Goal: Information Seeking & Learning: Learn about a topic

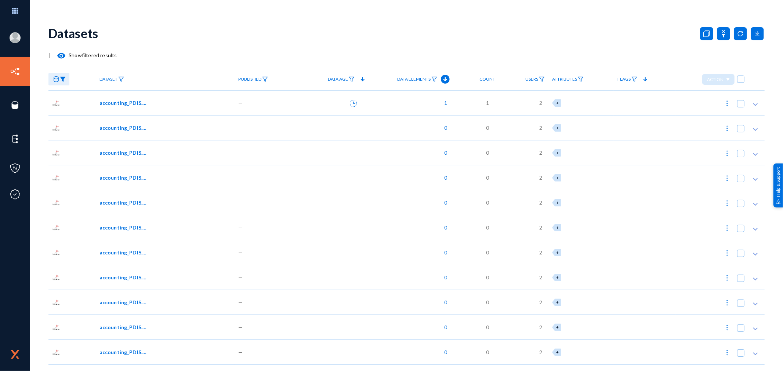
click at [59, 79] on link at bounding box center [58, 79] width 21 height 13
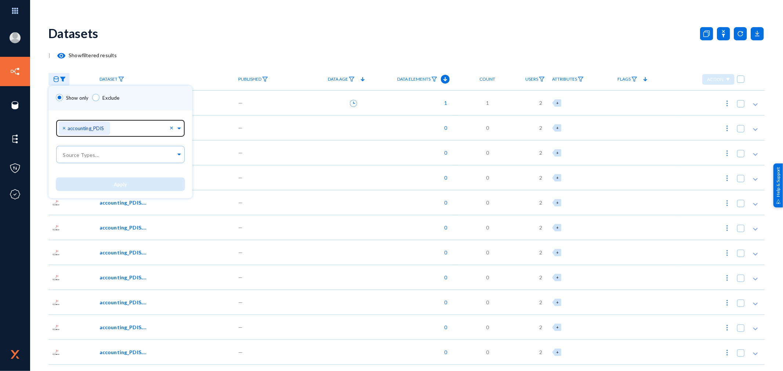
click at [64, 130] on span "×" at bounding box center [64, 127] width 5 height 7
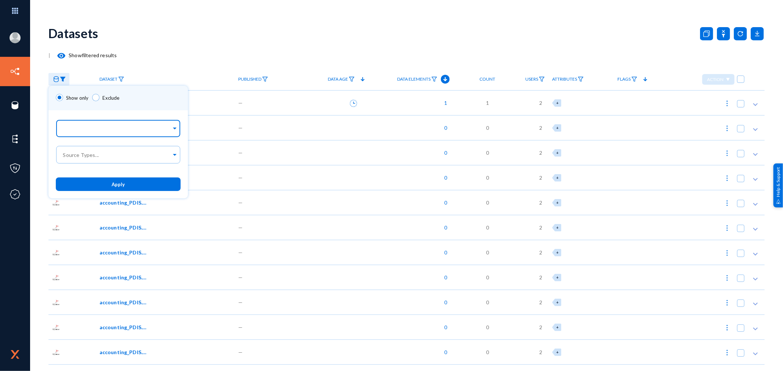
click at [96, 130] on input "text" at bounding box center [117, 129] width 110 height 7
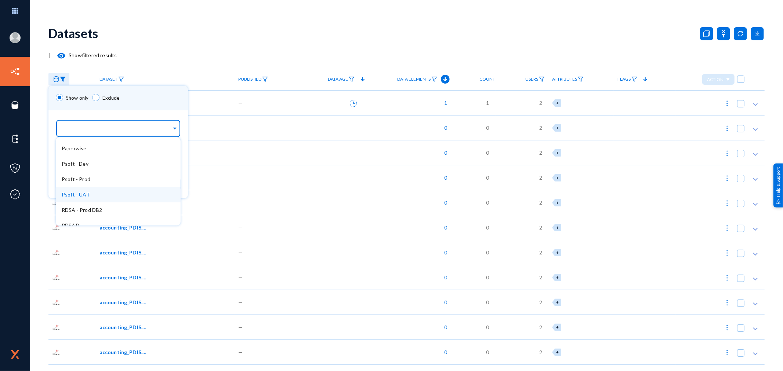
scroll to position [244, 0]
click at [102, 173] on div "Psoft - Dev" at bounding box center [118, 178] width 125 height 15
click at [142, 107] on div "Show only Exclude" at bounding box center [117, 98] width 139 height 25
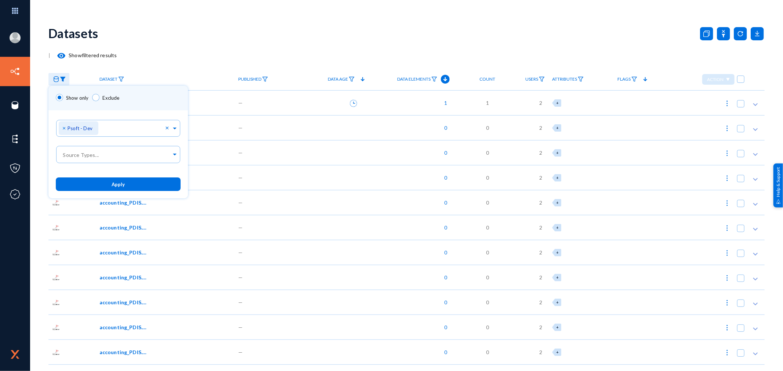
click at [112, 182] on span "Apply" at bounding box center [118, 185] width 13 height 6
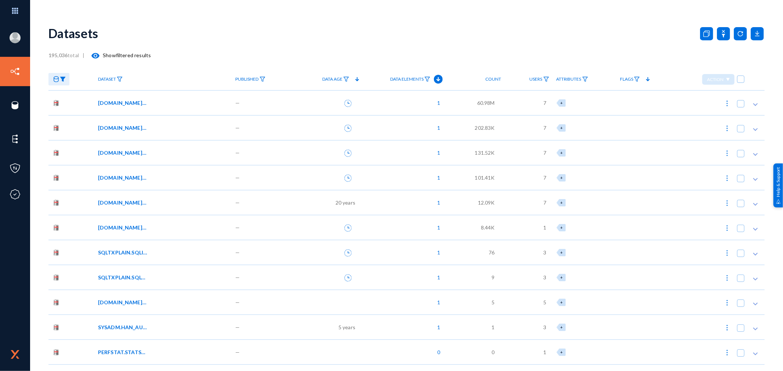
click at [187, 106] on div "[DOMAIN_NAME]_AA_TMP_VNDR_DUP" at bounding box center [162, 103] width 128 height 8
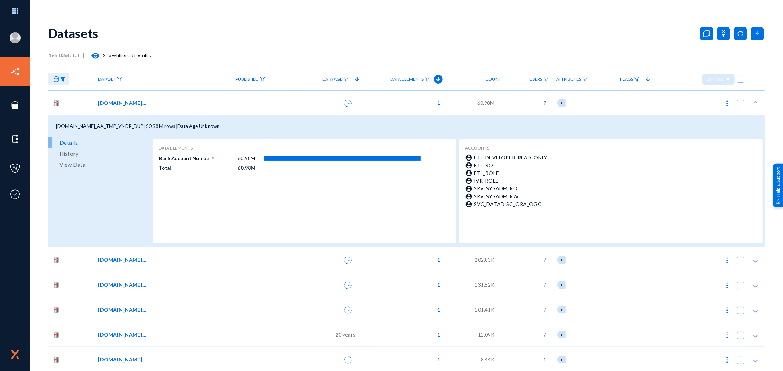
click at [187, 101] on div "[DOMAIN_NAME]_AA_TMP_VNDR_DUP" at bounding box center [162, 103] width 128 height 8
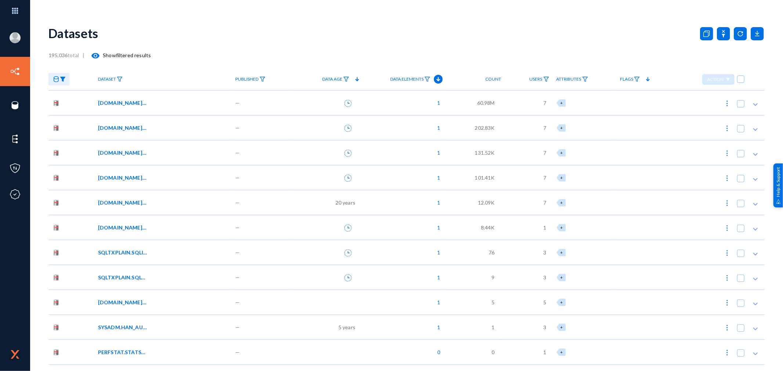
click at [186, 105] on div "[DOMAIN_NAME]_AA_TMP_VNDR_DUP" at bounding box center [162, 103] width 128 height 8
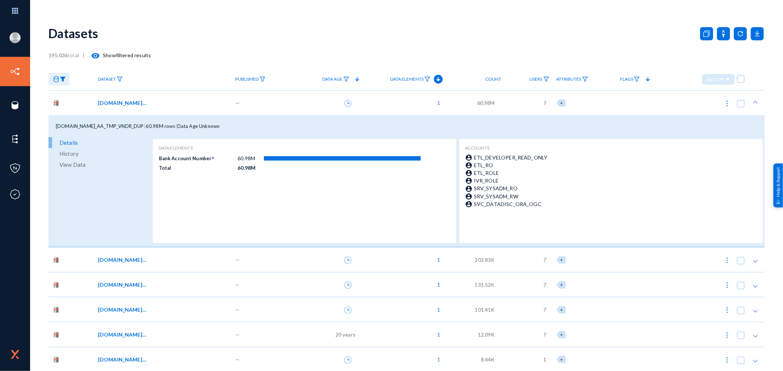
click at [76, 163] on span "View Data" at bounding box center [72, 164] width 26 height 11
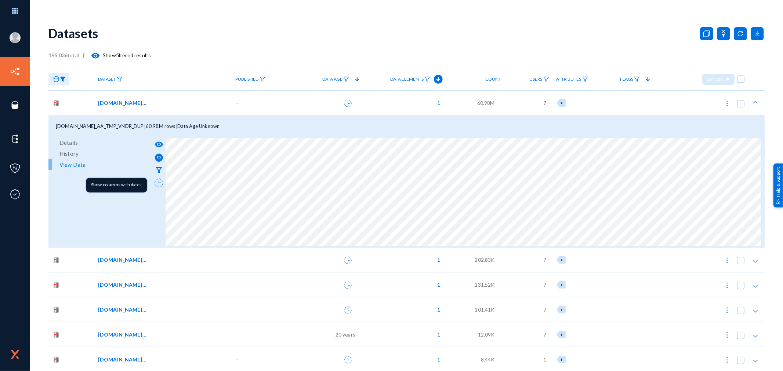
click at [156, 179] on icon at bounding box center [158, 183] width 9 height 9
click at [155, 181] on icon at bounding box center [158, 183] width 9 height 9
click at [158, 167] on mat-icon "filter_alt" at bounding box center [158, 170] width 9 height 9
click at [169, 48] on div "195,036 total | visibility Show filtered results" at bounding box center [406, 55] width 716 height 15
click at [173, 103] on div "[DOMAIN_NAME]_AA_TMP_VNDR_DUP" at bounding box center [162, 103] width 128 height 8
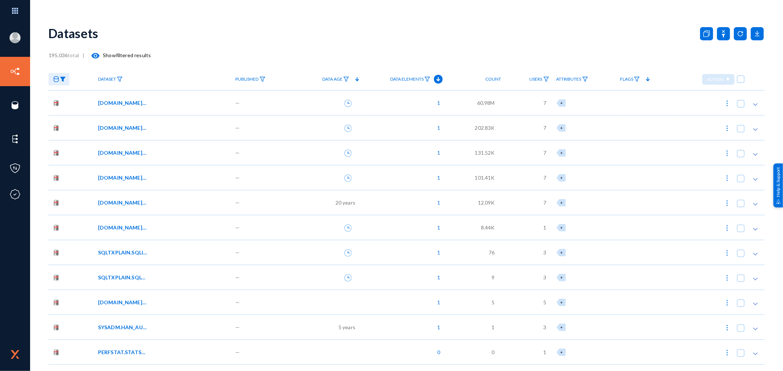
click at [175, 127] on div "[DOMAIN_NAME]_AA_TMP_VNDR_PAY" at bounding box center [162, 128] width 128 height 8
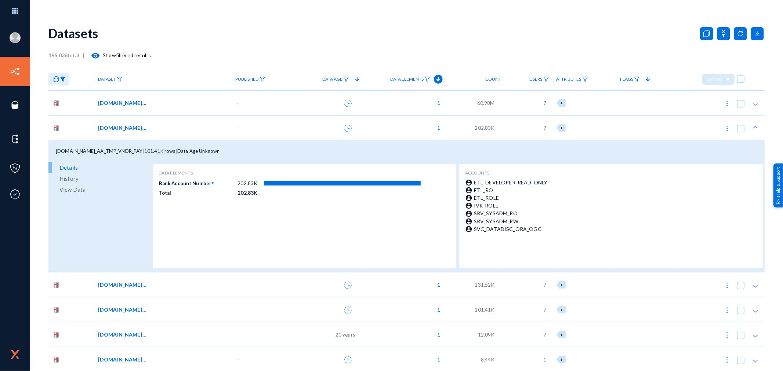
click at [73, 189] on span "View Data" at bounding box center [72, 189] width 26 height 11
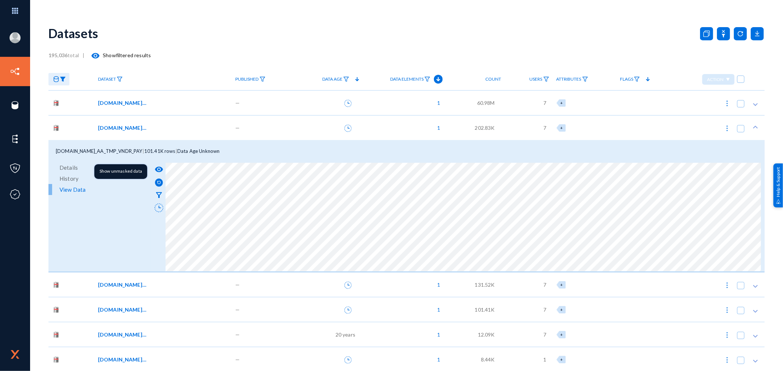
click at [158, 169] on mat-icon "visibility" at bounding box center [158, 169] width 9 height 9
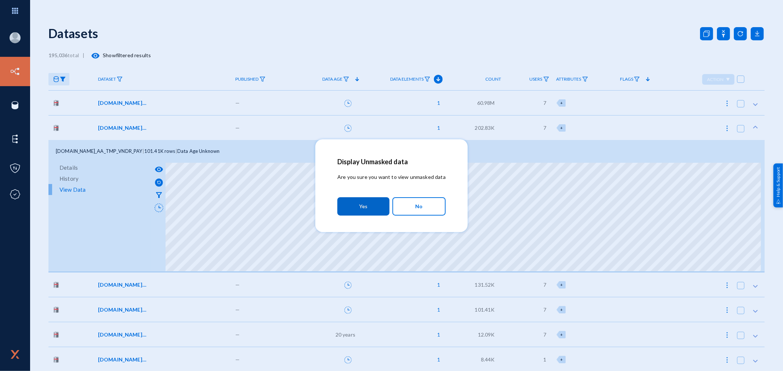
click at [372, 201] on button "Yes" at bounding box center [363, 206] width 52 height 18
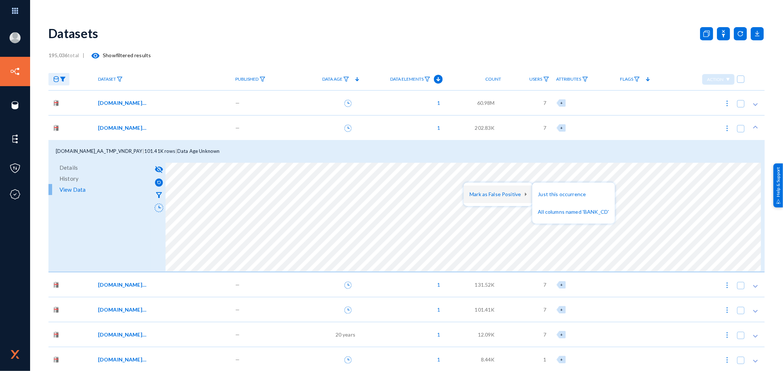
click at [290, 120] on div at bounding box center [391, 185] width 783 height 371
click at [272, 124] on div "—" at bounding box center [263, 127] width 62 height 25
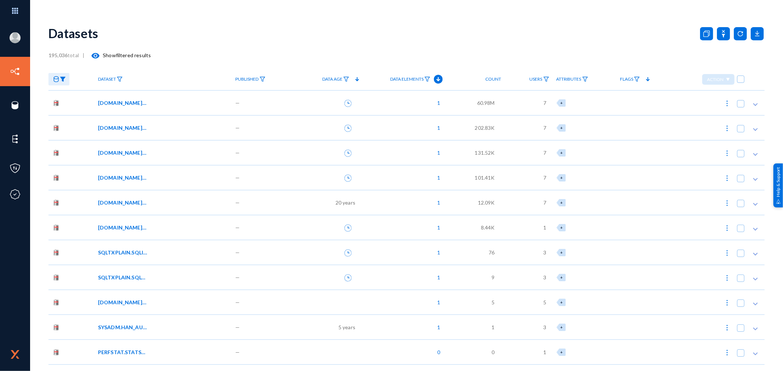
click at [255, 153] on div "—" at bounding box center [263, 152] width 62 height 25
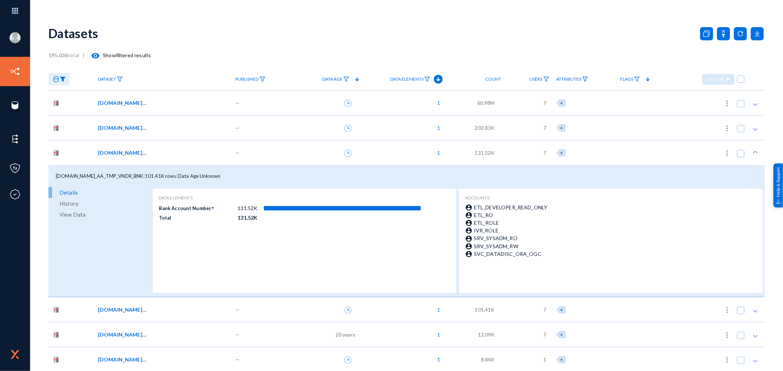
click at [72, 215] on span "View Data" at bounding box center [72, 214] width 26 height 11
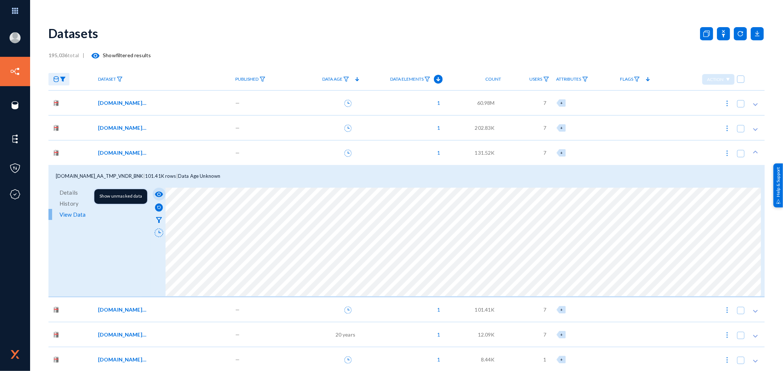
click at [158, 194] on mat-icon "visibility" at bounding box center [158, 194] width 9 height 9
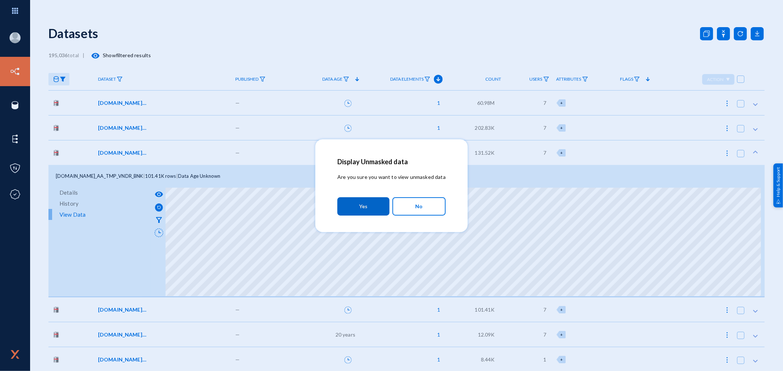
click at [365, 197] on button "Yes" at bounding box center [363, 206] width 52 height 18
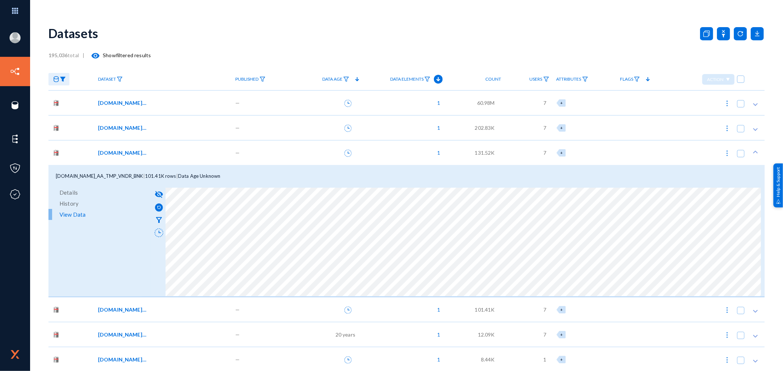
click at [289, 146] on div "—" at bounding box center [263, 152] width 62 height 25
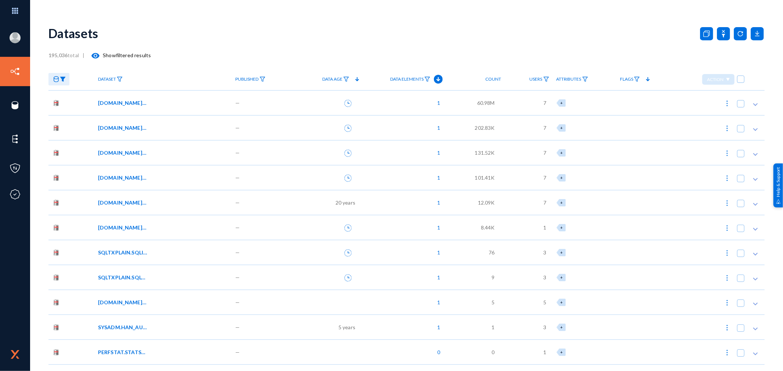
click at [274, 122] on div "—" at bounding box center [263, 127] width 62 height 25
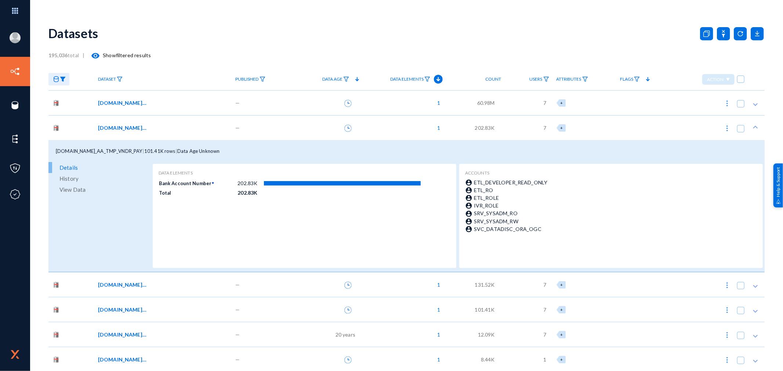
click at [74, 189] on span "View Data" at bounding box center [72, 189] width 26 height 11
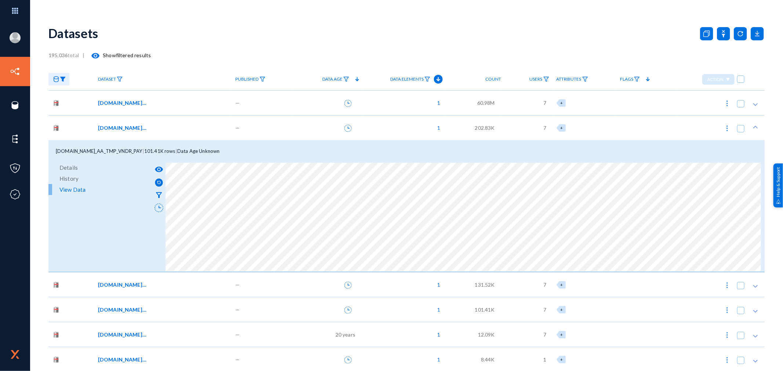
click at [269, 119] on div "—" at bounding box center [263, 127] width 62 height 25
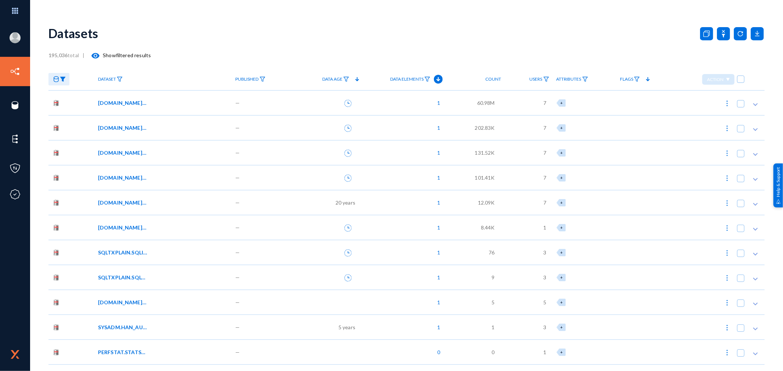
click at [207, 180] on div "[DOMAIN_NAME]_AA_TMP_VNDR_LOC" at bounding box center [162, 178] width 128 height 8
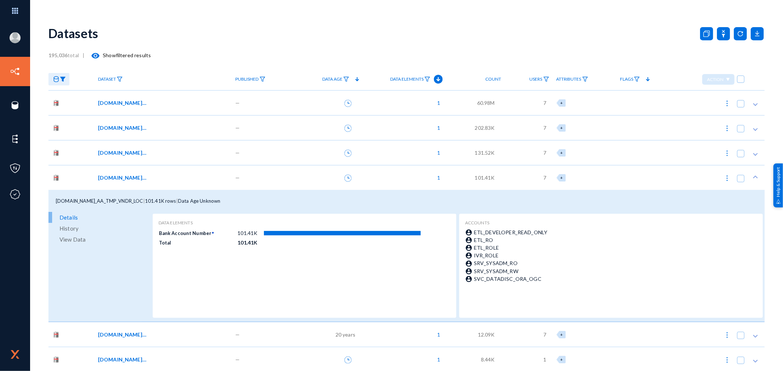
click at [81, 236] on span "View Data" at bounding box center [72, 239] width 26 height 11
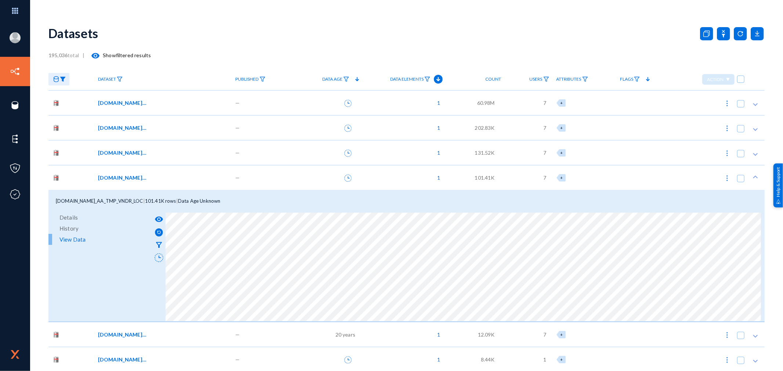
scroll to position [41, 0]
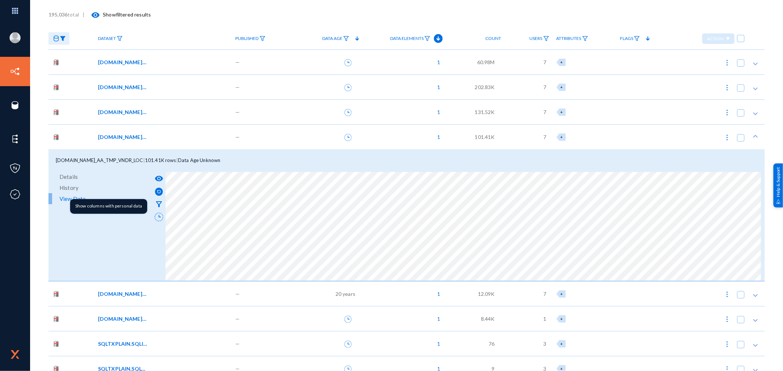
click at [158, 202] on mat-icon "filter_alt" at bounding box center [158, 204] width 9 height 9
click at [238, 140] on span "—" at bounding box center [238, 137] width 4 height 8
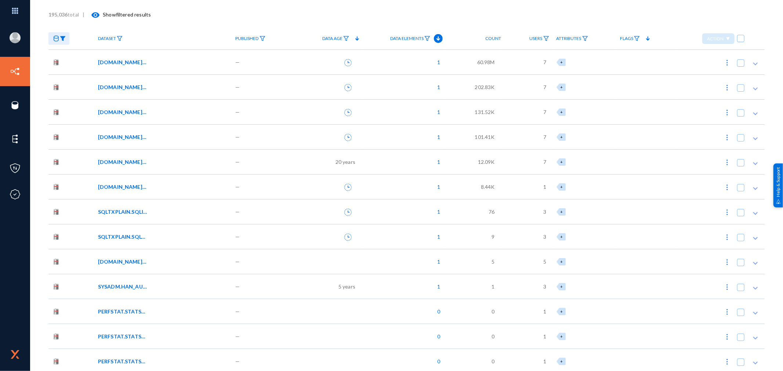
click at [199, 225] on div "SQLTXPLAIN.SQLT$_SQL_STATEMENT" at bounding box center [163, 236] width 138 height 25
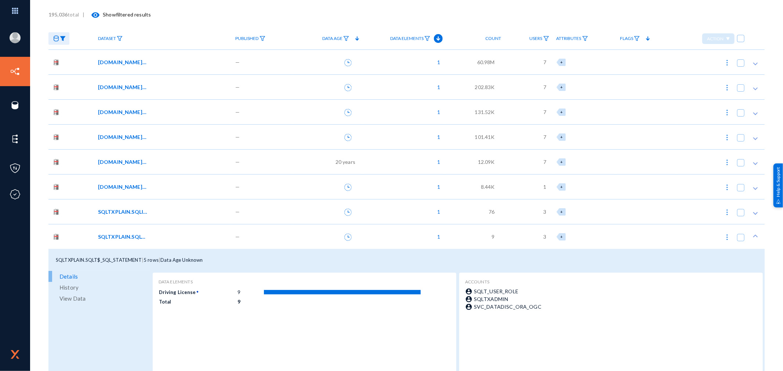
click at [76, 299] on span "View Data" at bounding box center [72, 298] width 26 height 11
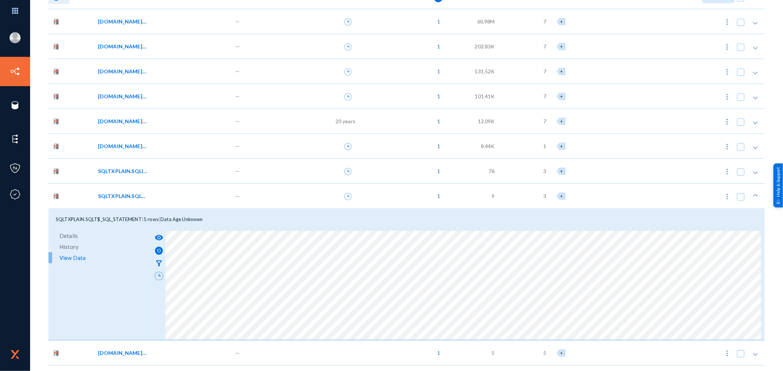
scroll to position [122, 0]
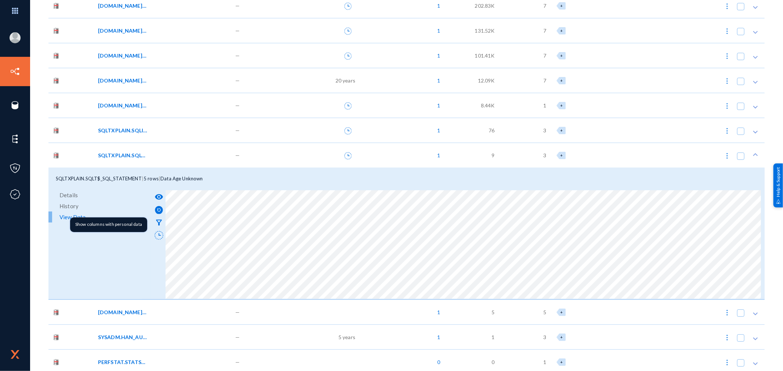
click at [157, 223] on mat-icon "filter_alt" at bounding box center [158, 222] width 9 height 9
click at [181, 156] on div "SQLTXPLAIN.SQLT$_SQL_STATEMENT" at bounding box center [162, 156] width 128 height 8
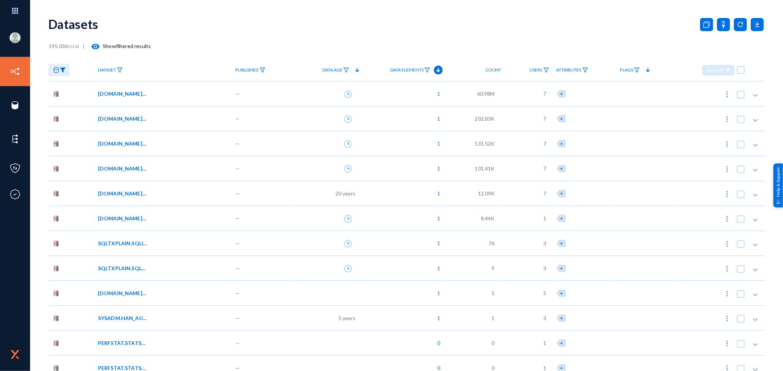
scroll to position [0, 0]
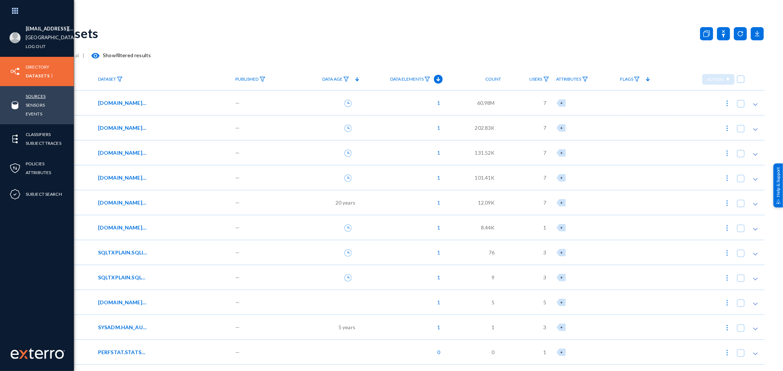
click at [30, 95] on link "Sources" at bounding box center [36, 96] width 20 height 8
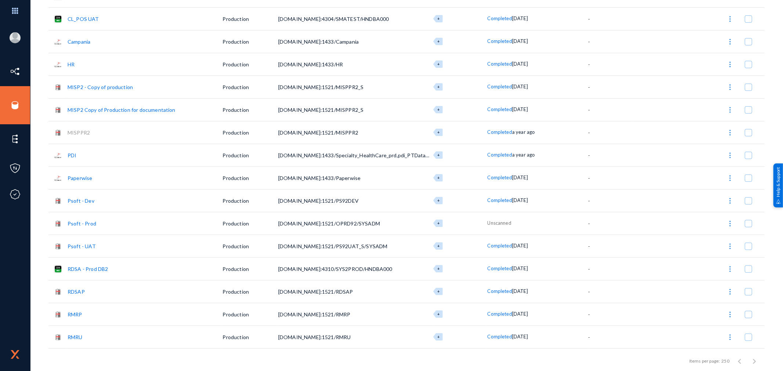
scroll to position [326, 0]
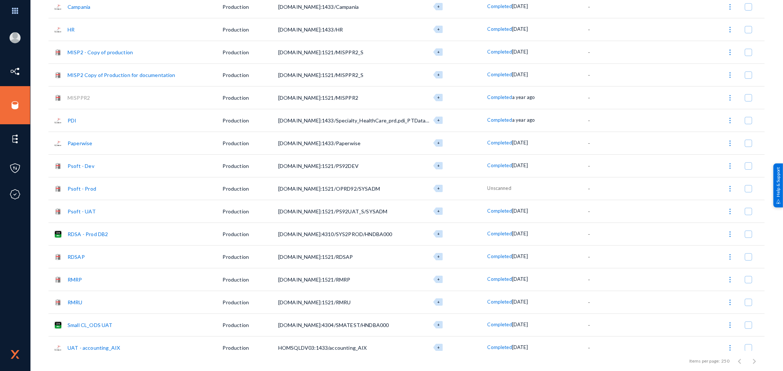
click at [125, 166] on td "Psoft - Dev" at bounding box center [145, 165] width 155 height 23
click at [80, 165] on link "Psoft - Dev" at bounding box center [81, 166] width 27 height 6
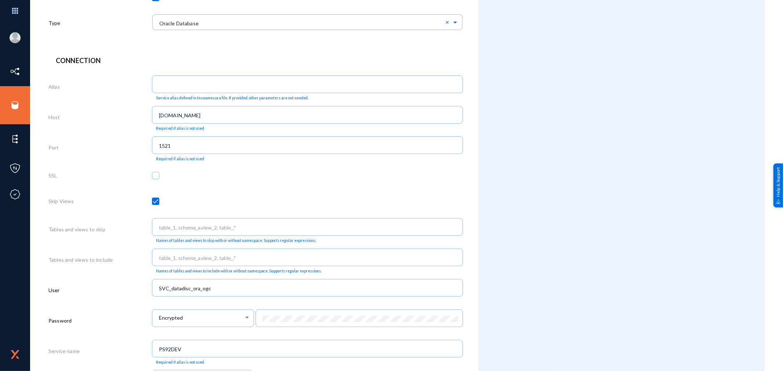
scroll to position [163, 0]
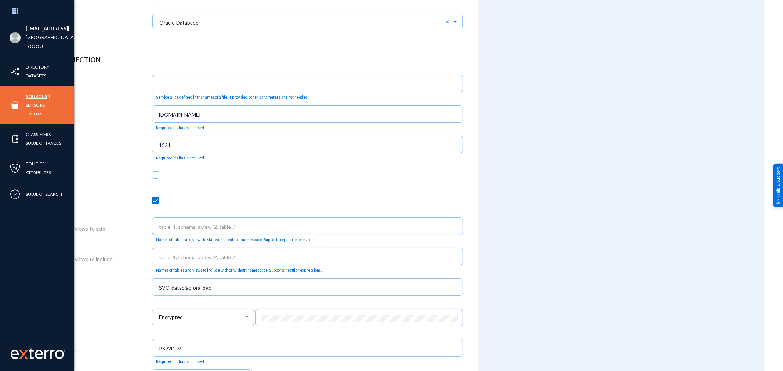
click at [30, 95] on link "Sources" at bounding box center [36, 96] width 21 height 8
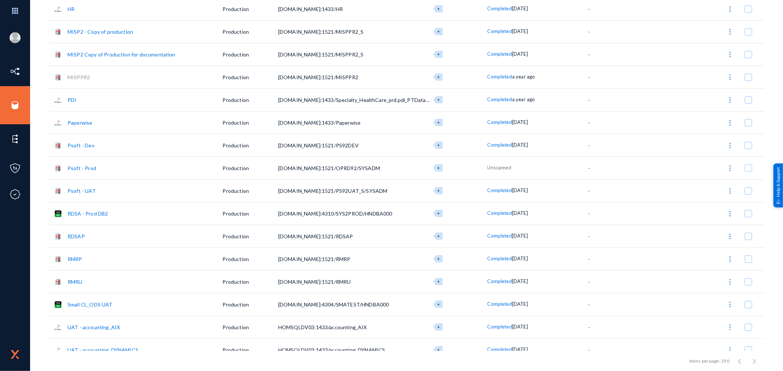
scroll to position [306, 0]
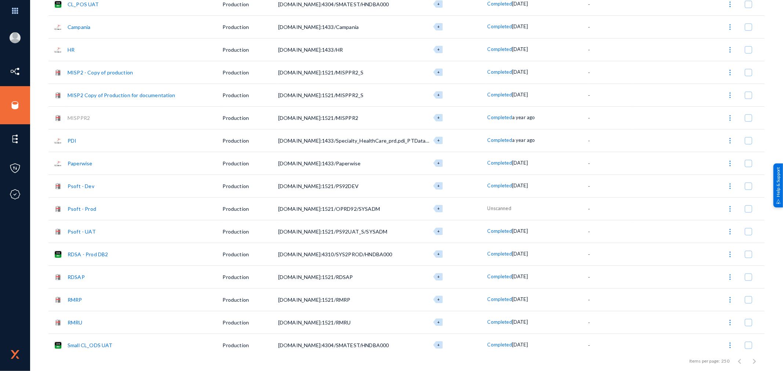
click at [90, 188] on link "Psoft - Dev" at bounding box center [81, 186] width 27 height 6
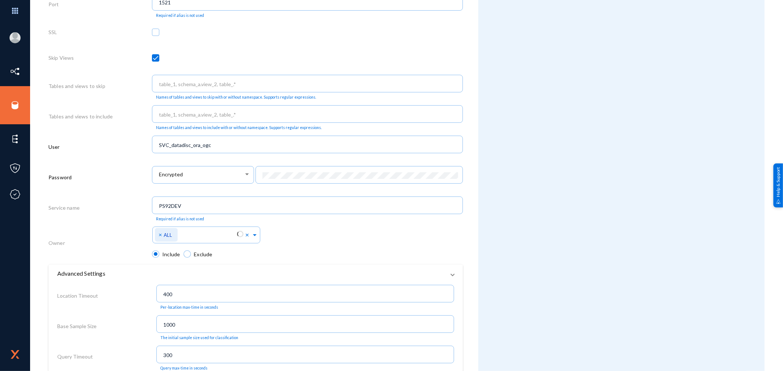
scroll to position [275, 0]
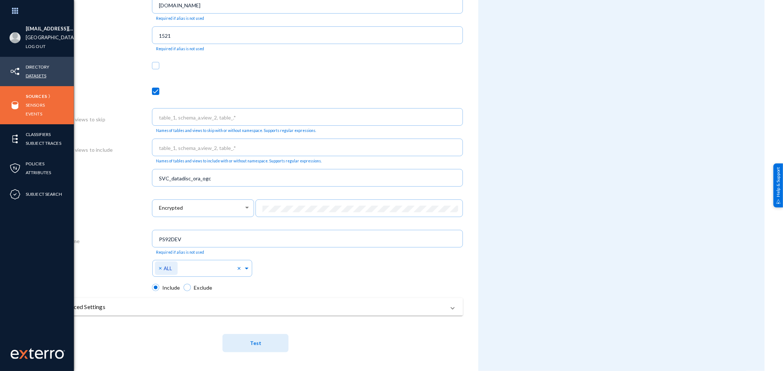
click at [35, 76] on link "Datasets" at bounding box center [36, 76] width 21 height 8
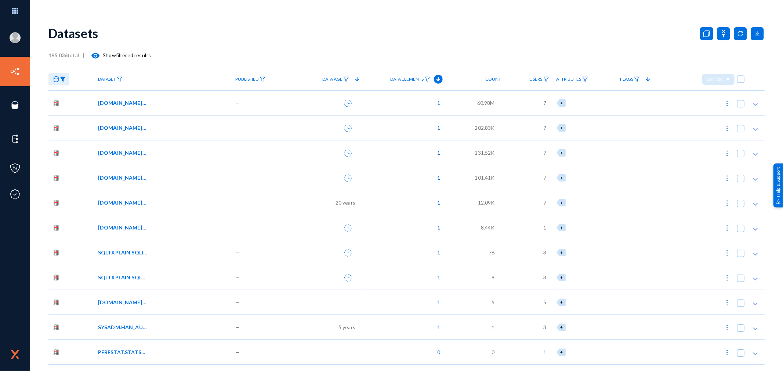
click at [184, 125] on div "[DOMAIN_NAME]_AA_TMP_VNDR_PAY" at bounding box center [162, 128] width 128 height 8
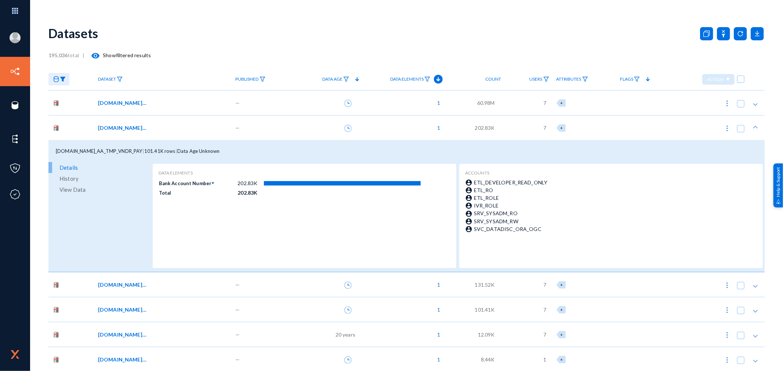
click at [83, 187] on span "View Data" at bounding box center [72, 189] width 26 height 11
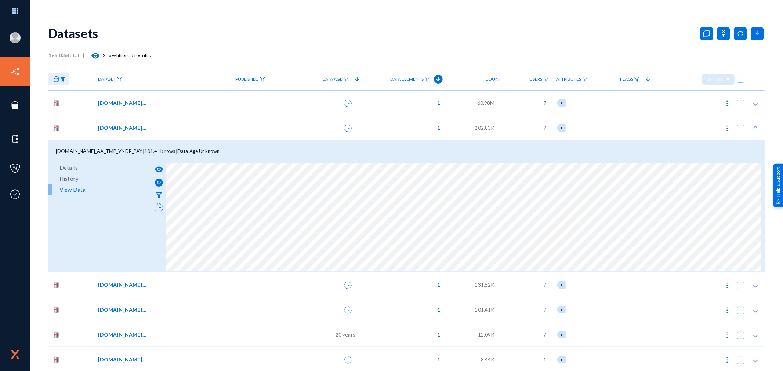
click at [258, 124] on div "—" at bounding box center [263, 127] width 62 height 25
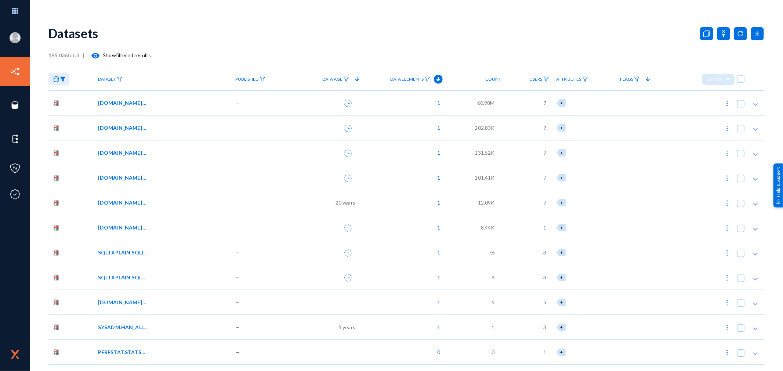
click at [258, 154] on div "—" at bounding box center [263, 152] width 62 height 25
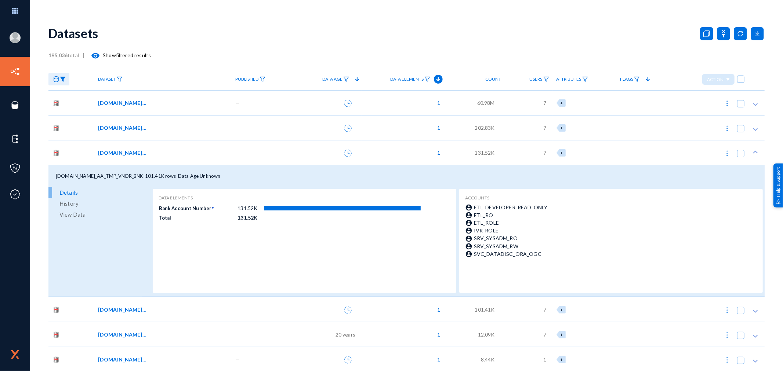
click at [70, 211] on span "View Data" at bounding box center [72, 214] width 26 height 11
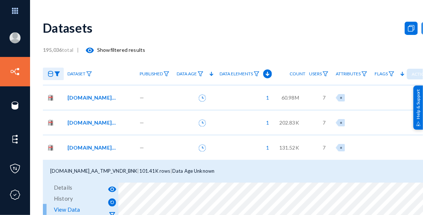
click at [470, 34] on div "Datasets" at bounding box center [256, 28] width 427 height 30
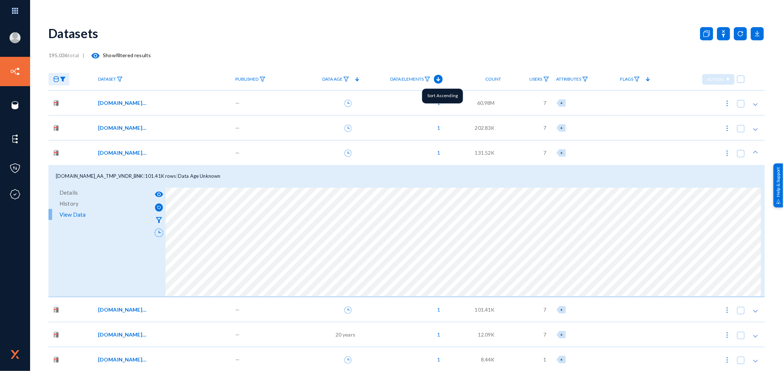
click at [434, 79] on icon at bounding box center [438, 79] width 9 height 9
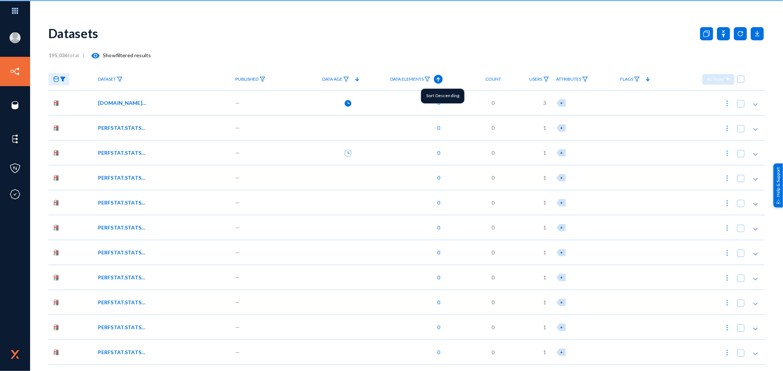
click at [426, 80] on img at bounding box center [427, 79] width 6 height 5
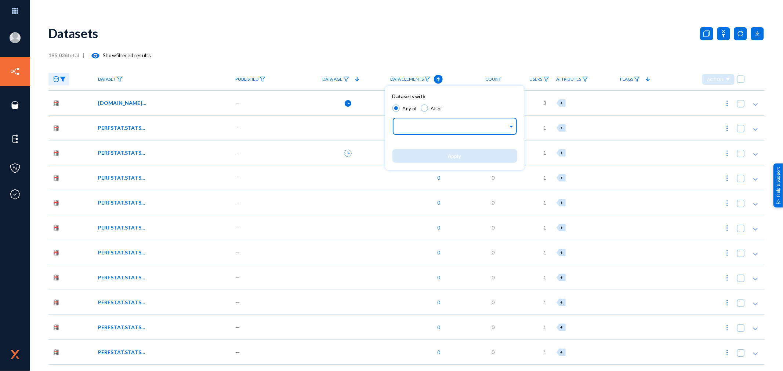
click at [421, 120] on div "Identifiers..." at bounding box center [453, 124] width 110 height 21
click at [427, 154] on div "BirthDate" at bounding box center [454, 158] width 125 height 15
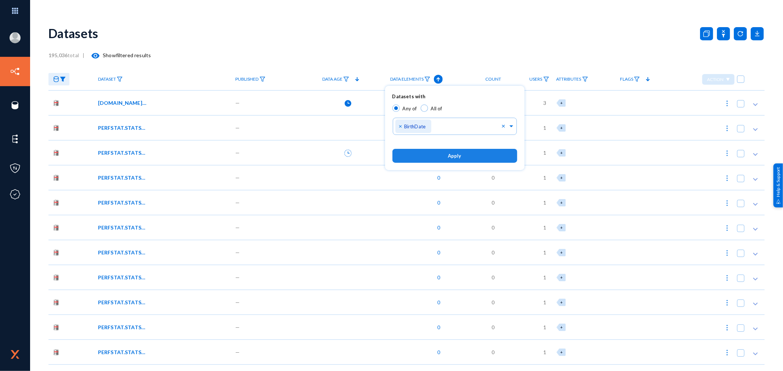
click at [448, 153] on button "Apply" at bounding box center [454, 156] width 125 height 14
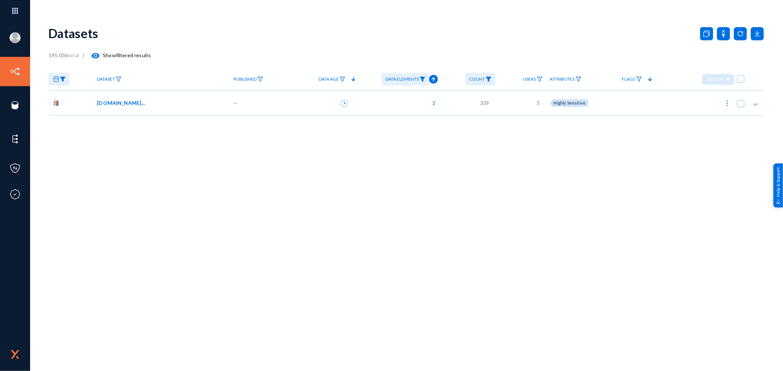
click at [170, 101] on div "[DOMAIN_NAME]_SDK_PERS_DATA" at bounding box center [160, 103] width 127 height 8
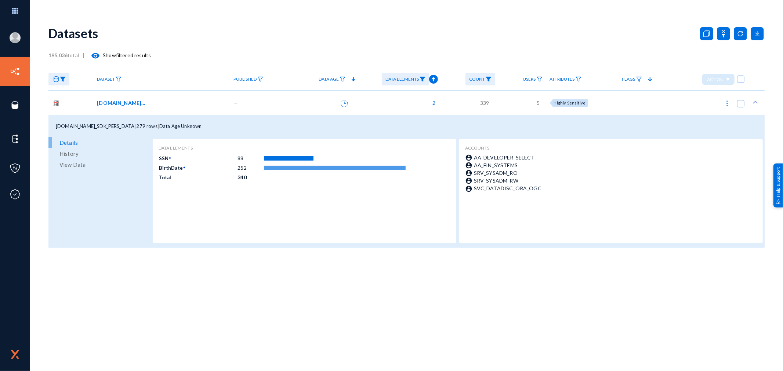
click at [71, 164] on span "View Data" at bounding box center [72, 164] width 26 height 11
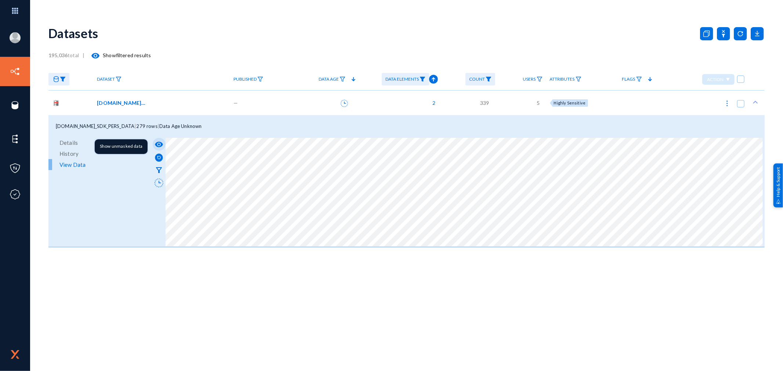
click at [158, 142] on mat-icon "visibility" at bounding box center [158, 144] width 9 height 9
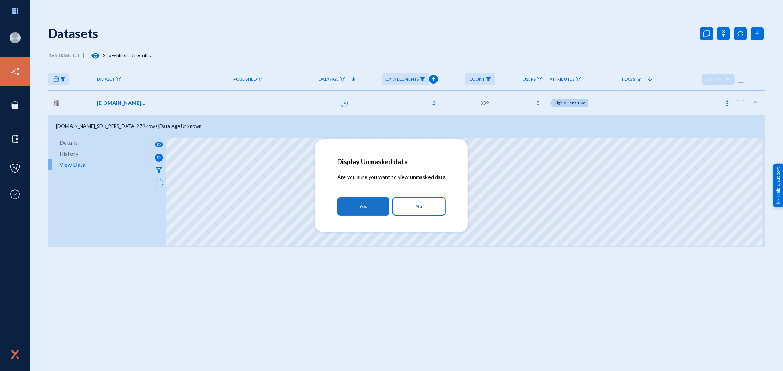
click at [351, 204] on button "Yes" at bounding box center [363, 206] width 52 height 18
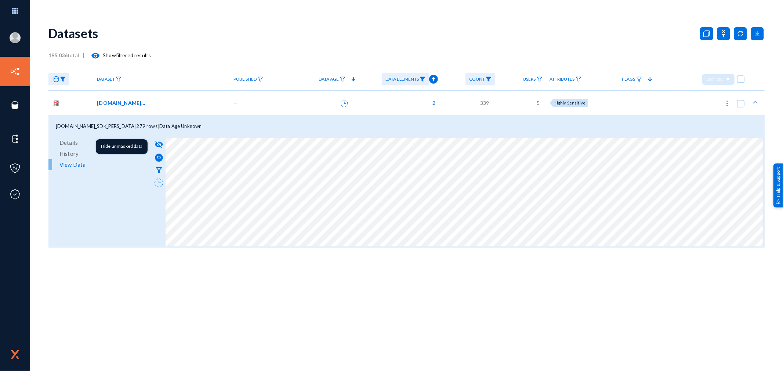
click at [159, 144] on mat-icon "visibility_off" at bounding box center [158, 144] width 9 height 9
drag, startPoint x: 121, startPoint y: 128, endPoint x: 55, endPoint y: 129, distance: 66.0
click at [55, 129] on div "[DOMAIN_NAME]_SDK_PERS_DATA | 279 rows | Data Age Unknown" at bounding box center [406, 126] width 716 height 22
click at [190, 39] on div "Datasets" at bounding box center [406, 33] width 716 height 30
click at [157, 144] on mat-icon "visibility" at bounding box center [158, 144] width 9 height 9
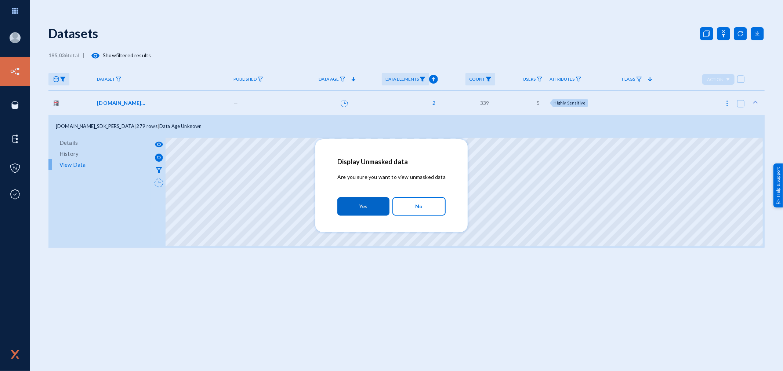
click at [360, 204] on span "Yes" at bounding box center [363, 206] width 8 height 13
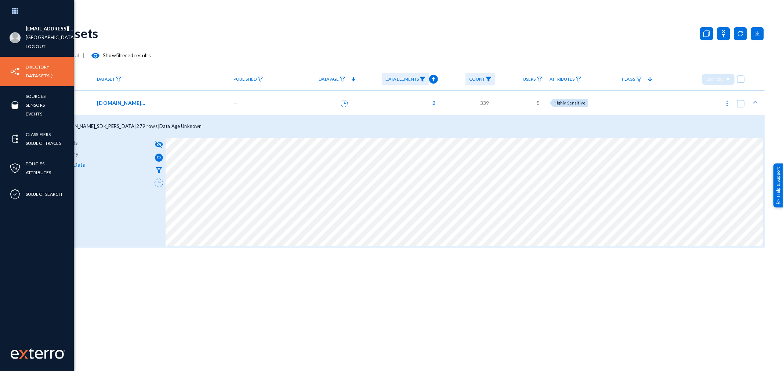
click at [35, 75] on link "Datasets" at bounding box center [38, 76] width 24 height 8
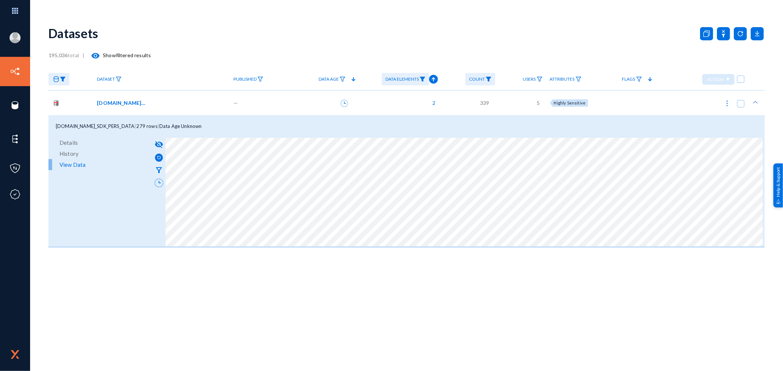
click at [64, 77] on img at bounding box center [63, 79] width 6 height 5
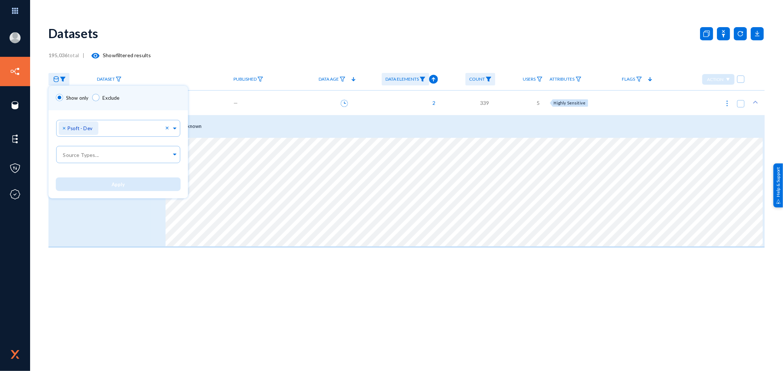
click at [180, 26] on div at bounding box center [391, 185] width 783 height 371
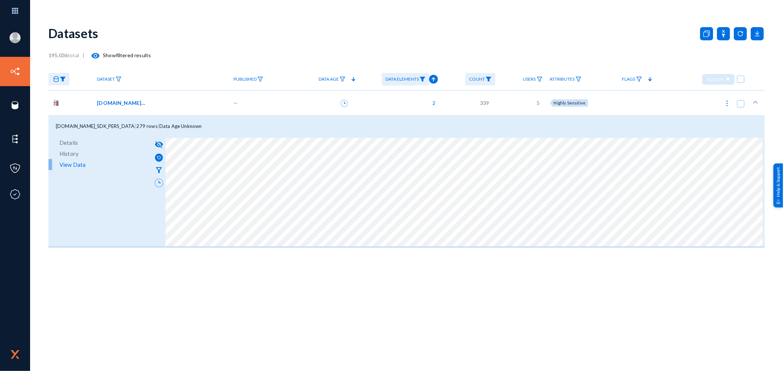
click at [200, 105] on div "[DOMAIN_NAME]_SDK_PERS_DATA" at bounding box center [160, 103] width 127 height 8
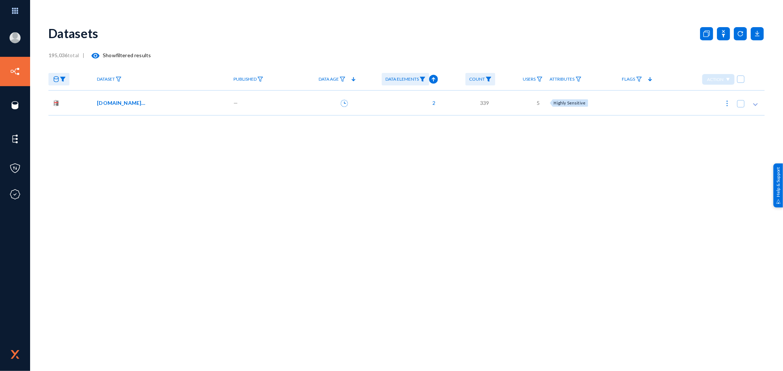
click at [419, 79] on span "Data Elements" at bounding box center [401, 79] width 33 height 5
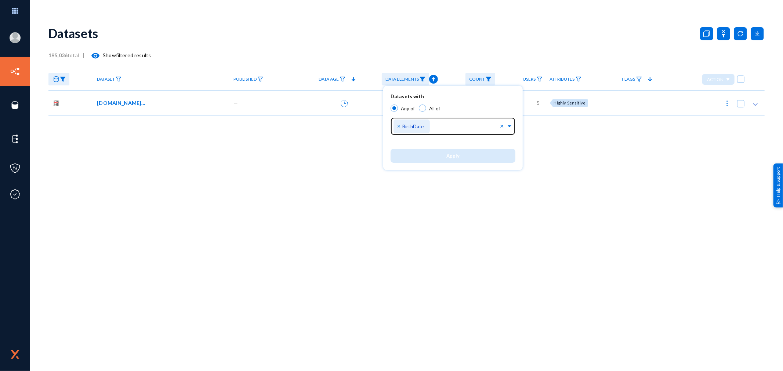
click at [399, 124] on span "×" at bounding box center [399, 126] width 5 height 7
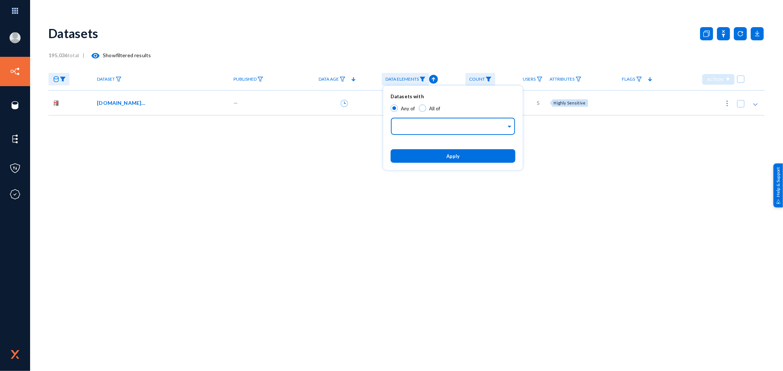
click at [417, 127] on input "text" at bounding box center [451, 127] width 110 height 7
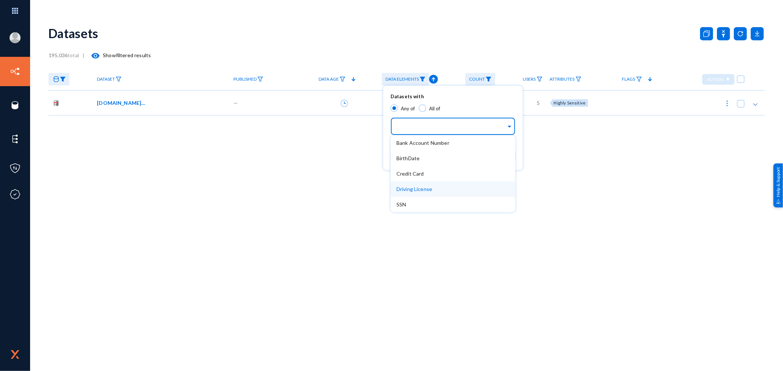
click at [424, 189] on span "Driving License" at bounding box center [414, 189] width 36 height 6
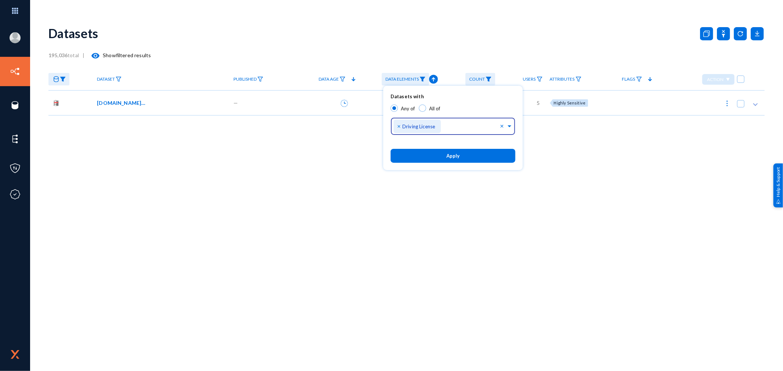
click at [460, 103] on div "Datasets with Any of All of Identifiers... × Driving License ×" at bounding box center [452, 116] width 139 height 52
click at [448, 159] on button "Apply" at bounding box center [452, 156] width 125 height 14
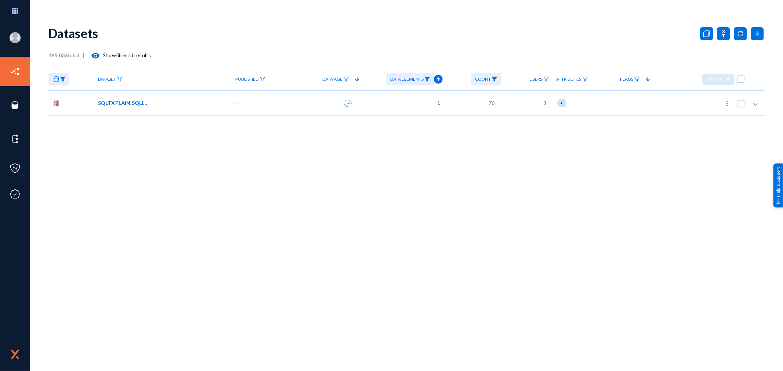
click at [192, 103] on div "SQLTXPLAIN.SQLI$_FILE" at bounding box center [162, 103] width 128 height 8
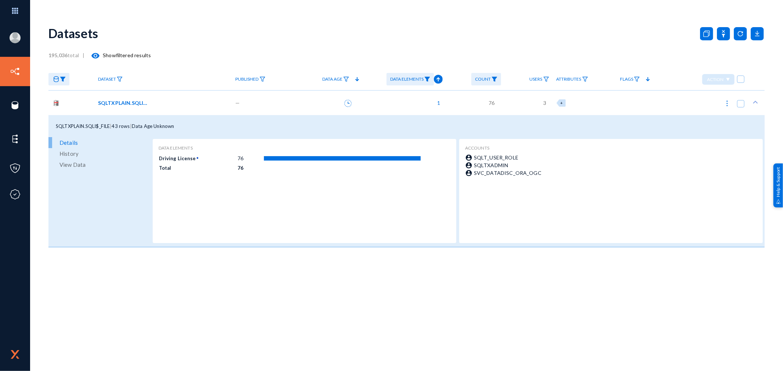
click at [76, 165] on span "View Data" at bounding box center [72, 164] width 26 height 11
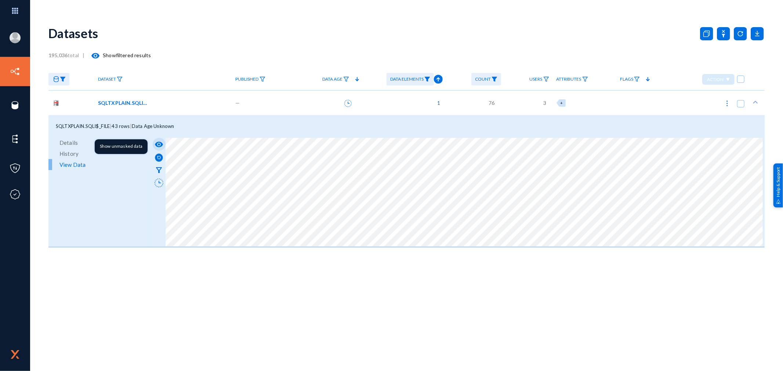
click at [158, 145] on mat-icon "visibility" at bounding box center [158, 144] width 9 height 9
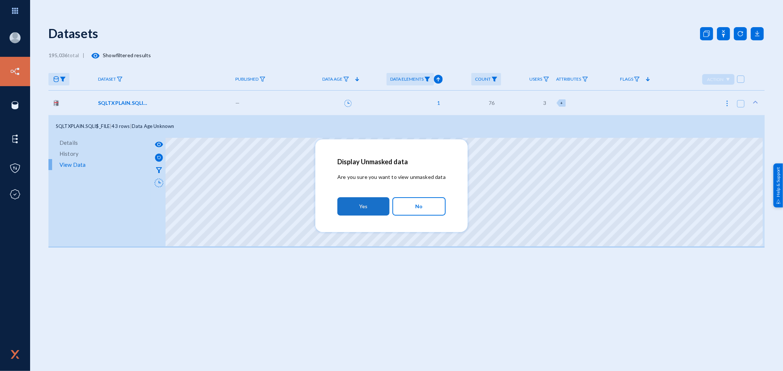
click at [369, 202] on button "Yes" at bounding box center [363, 206] width 52 height 18
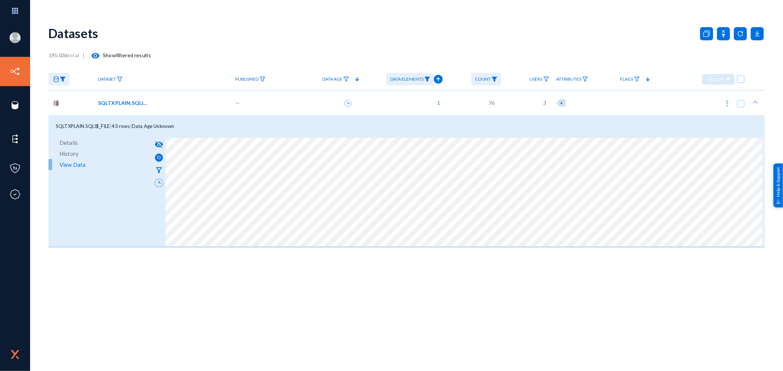
click at [181, 106] on div "SQLTXPLAIN.SQLI$_FILE" at bounding box center [162, 103] width 128 height 8
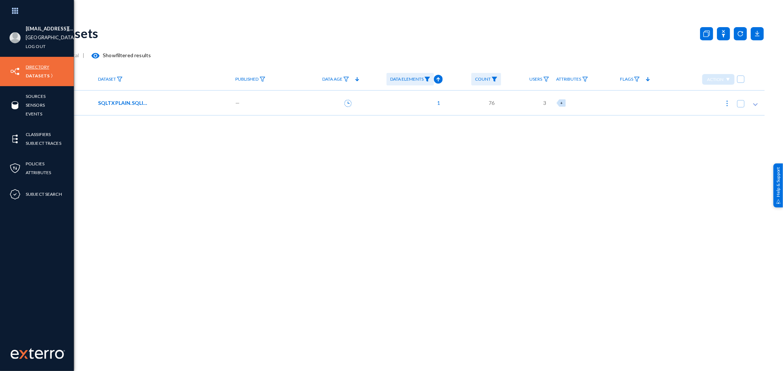
click at [34, 68] on link "Directory" at bounding box center [37, 67] width 23 height 8
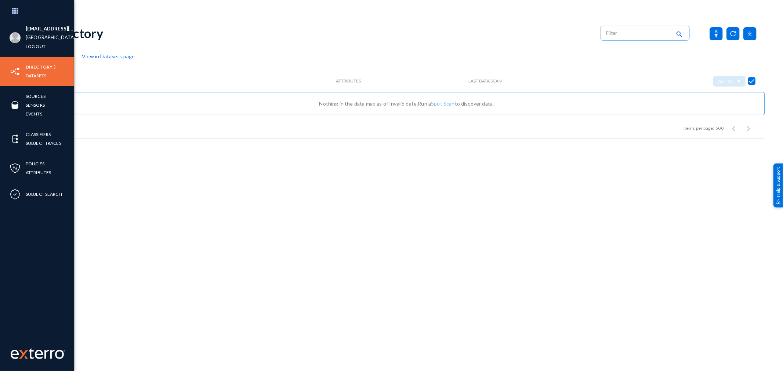
checkbox input "false"
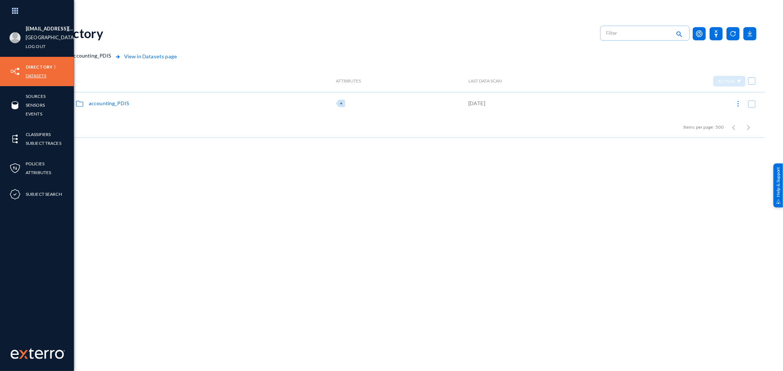
click at [30, 75] on link "Datasets" at bounding box center [36, 76] width 21 height 8
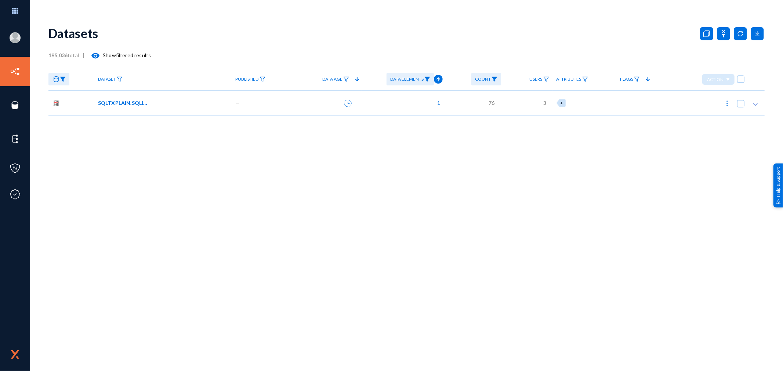
click at [425, 79] on img at bounding box center [427, 79] width 6 height 5
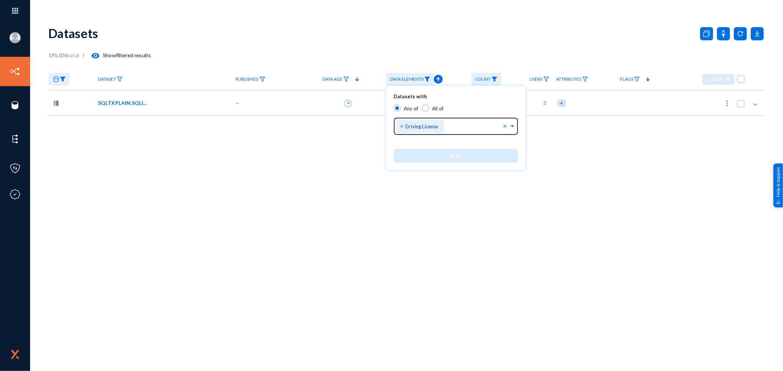
click at [400, 126] on span "×" at bounding box center [402, 126] width 5 height 7
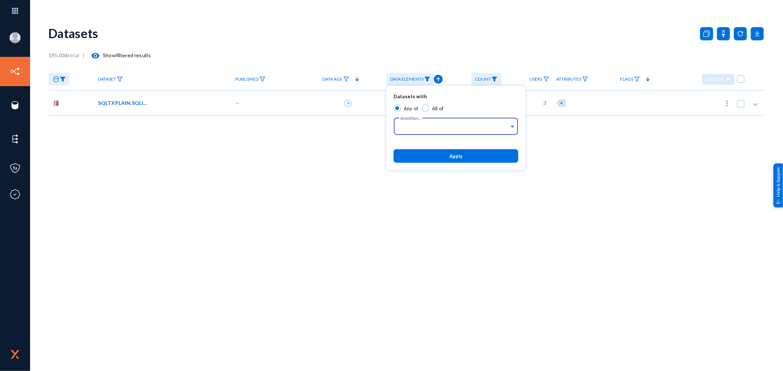
click at [445, 154] on button "Apply" at bounding box center [455, 156] width 125 height 14
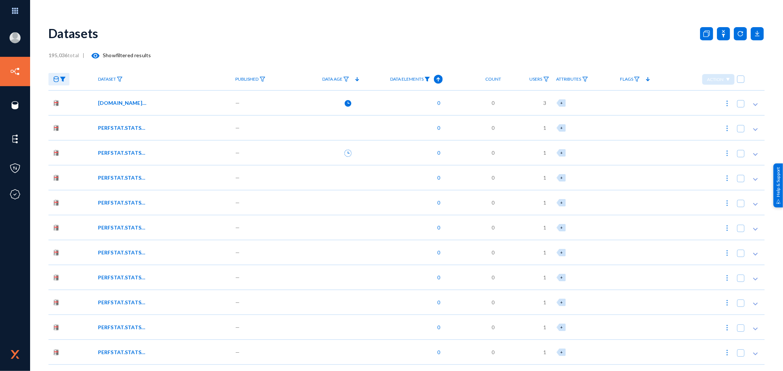
click at [428, 77] on img at bounding box center [427, 79] width 6 height 5
click at [432, 39] on div at bounding box center [391, 185] width 783 height 371
click at [435, 80] on icon at bounding box center [438, 79] width 9 height 9
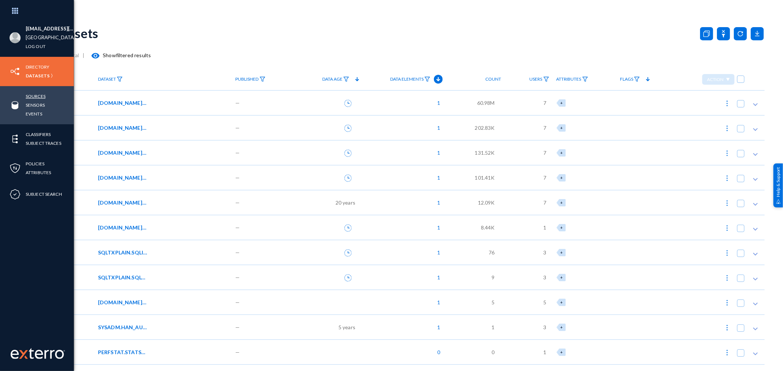
click at [32, 96] on link "Sources" at bounding box center [36, 96] width 20 height 8
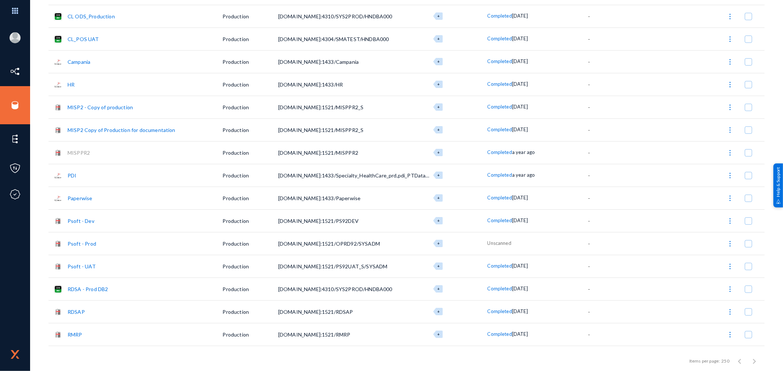
scroll to position [326, 0]
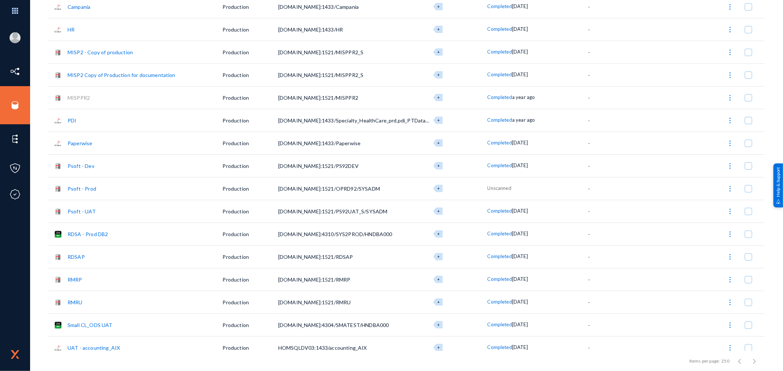
click at [85, 186] on link "Psoft - Prod" at bounding box center [82, 189] width 29 height 6
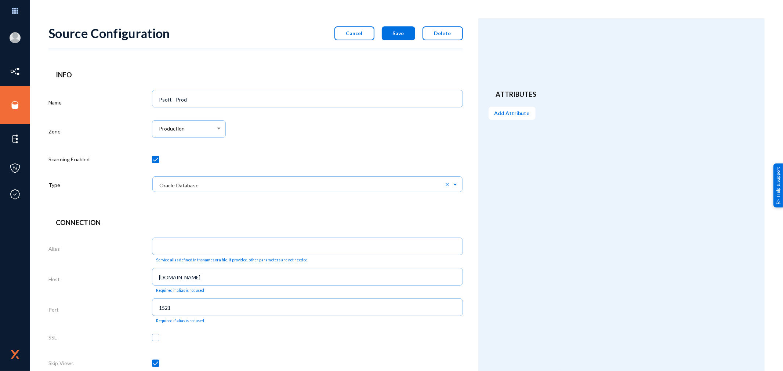
click at [118, 129] on div "Zone" at bounding box center [99, 133] width 103 height 30
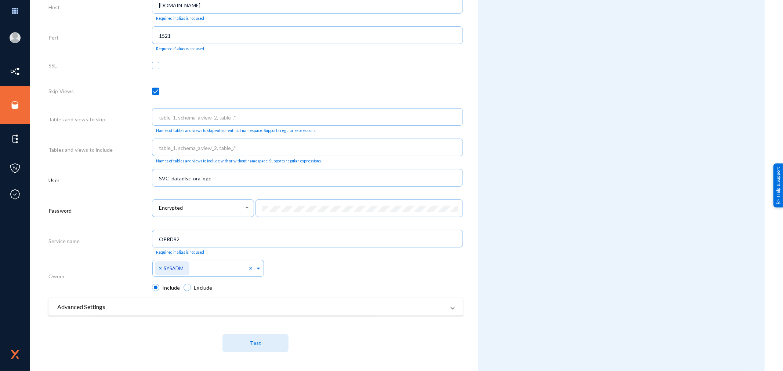
click at [167, 304] on mat-panel-title "Advanced Settings" at bounding box center [251, 307] width 388 height 9
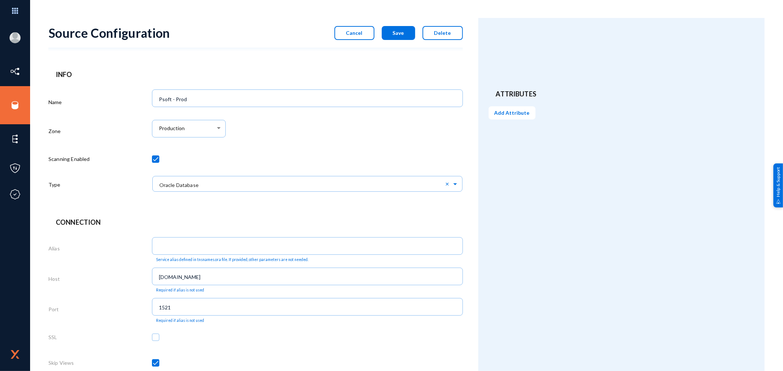
scroll to position [0, 0]
